Goal: Task Accomplishment & Management: Complete application form

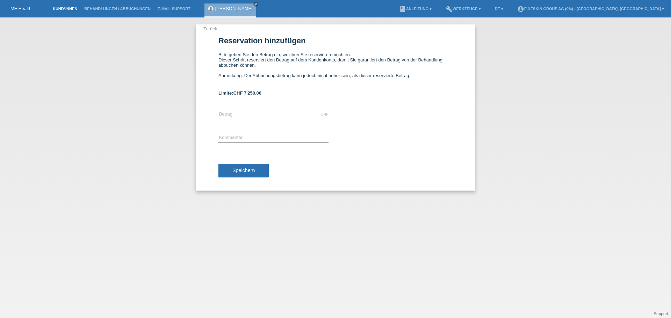
click at [63, 7] on link "Kund*innen" at bounding box center [64, 9] width 31 height 4
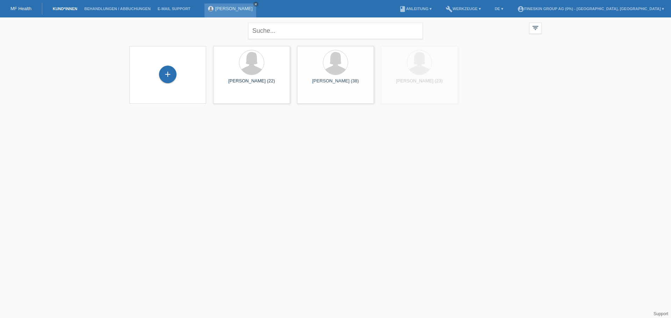
click at [254, 6] on icon "close" at bounding box center [255, 3] width 3 height 3
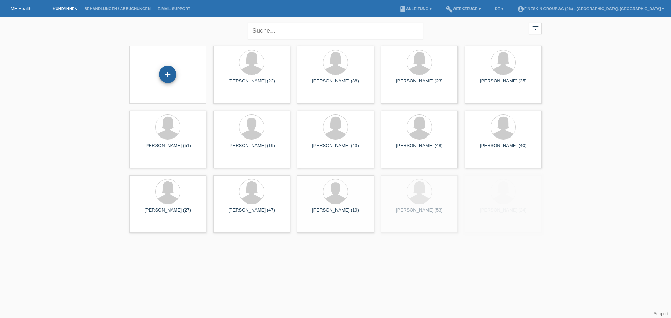
click at [170, 76] on div "+" at bounding box center [167, 74] width 17 height 17
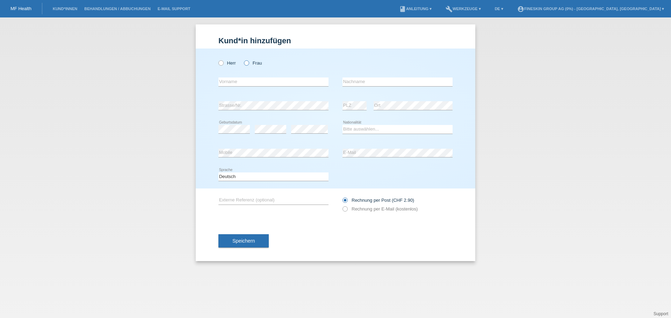
click at [259, 64] on label "Frau" at bounding box center [253, 62] width 18 height 5
click at [248, 64] on input "Frau" at bounding box center [246, 62] width 5 height 5
radio input "true"
click at [262, 78] on input "text" at bounding box center [273, 82] width 110 height 9
type input "Yecenia"
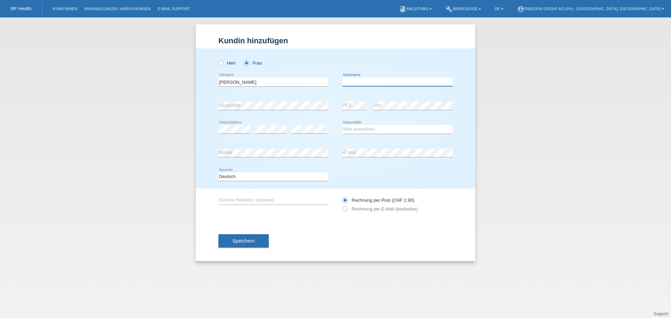
click at [356, 82] on input "text" at bounding box center [397, 82] width 110 height 9
type input "Holdener"
click at [400, 122] on div "Bitte auswählen... Schweiz Deutschland Liechtenstein Österreich ------------ Af…" at bounding box center [397, 130] width 110 height 24
click at [392, 128] on select "Bitte auswählen... Schweiz Deutschland Liechtenstein Österreich ------------ Af…" at bounding box center [397, 129] width 110 height 8
select select "CH"
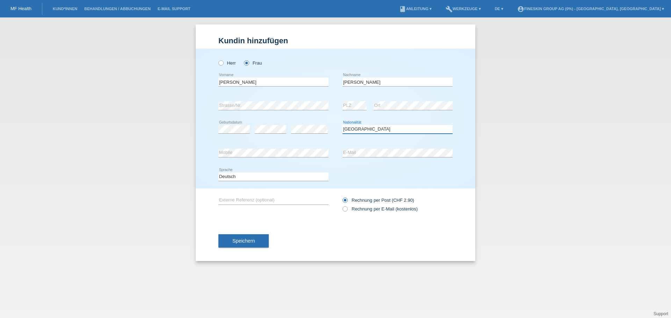
click at [342, 125] on select "Bitte auswählen... Schweiz Deutschland Liechtenstein Österreich ------------ Af…" at bounding box center [397, 129] width 110 height 8
click at [378, 207] on label "Rechnung per E-Mail (kostenlos)" at bounding box center [379, 208] width 75 height 5
click at [347, 207] on input "Rechnung per E-Mail (kostenlos)" at bounding box center [344, 210] width 5 height 9
radio input "true"
click at [258, 240] on button "Speichern" at bounding box center [243, 240] width 50 height 13
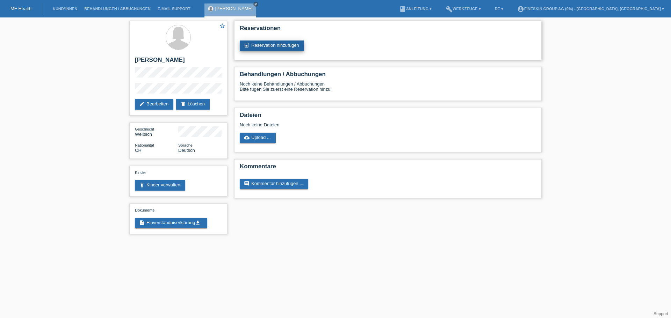
click at [265, 46] on link "post_add Reservation hinzufügen" at bounding box center [272, 46] width 64 height 10
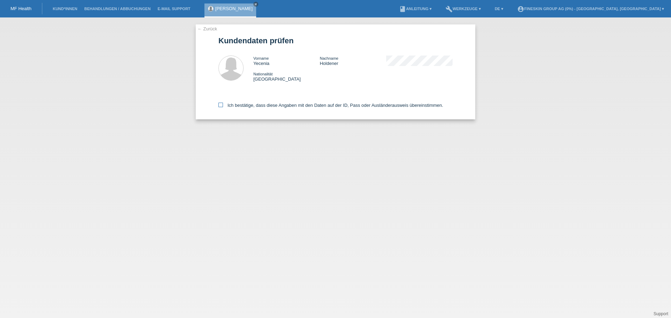
click at [283, 107] on label "Ich bestätige, dass diese Angaben mit den Daten auf der ID, Pass oder Ausländer…" at bounding box center [330, 105] width 225 height 5
click at [223, 107] on input "Ich bestätige, dass diese Angaben mit den Daten auf der ID, Pass oder Ausländer…" at bounding box center [220, 105] width 5 height 5
checkbox input "true"
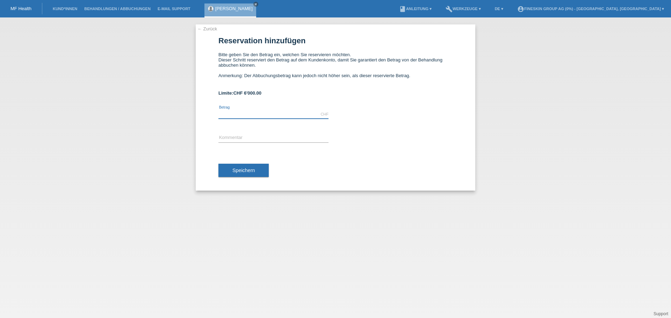
click at [276, 111] on input "text" at bounding box center [273, 114] width 110 height 9
